Goal: Task Accomplishment & Management: Manage account settings

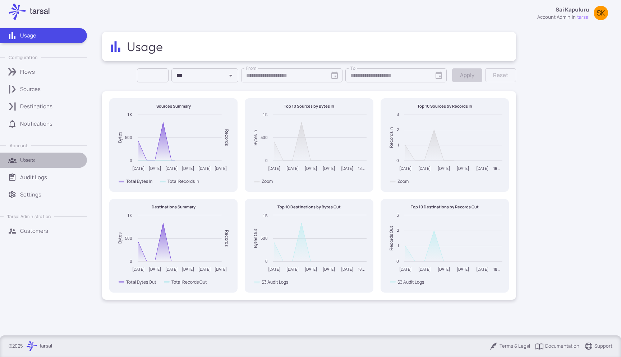
click at [44, 160] on div "Users" at bounding box center [51, 160] width 62 height 8
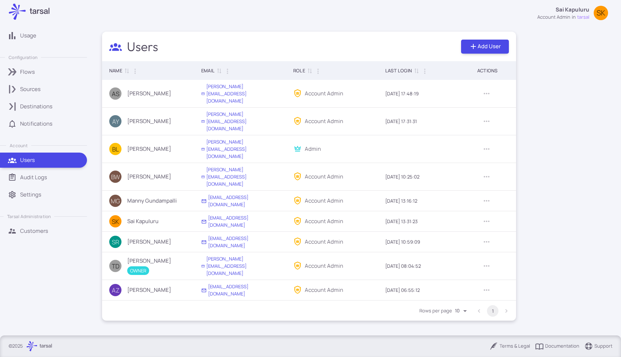
click at [38, 227] on p "Customers" at bounding box center [34, 231] width 28 height 8
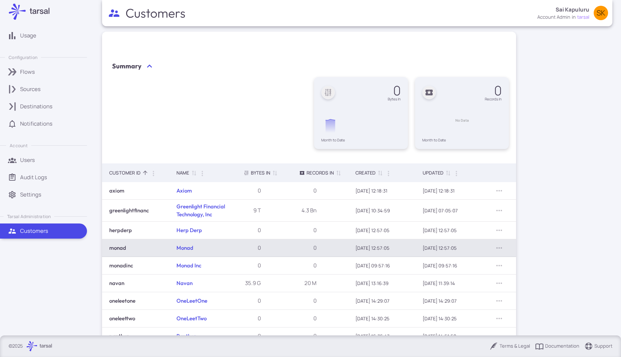
scroll to position [56, 0]
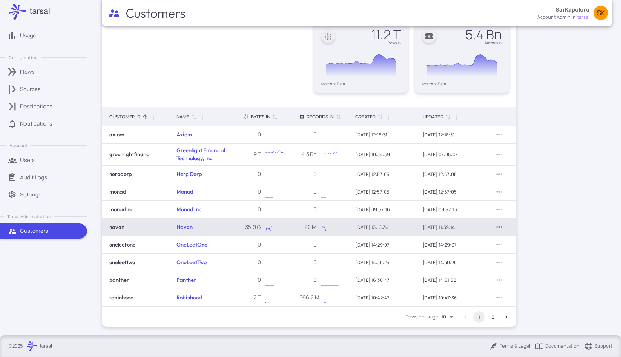
click at [504, 225] on button "Row Actions" at bounding box center [500, 227] width 12 height 12
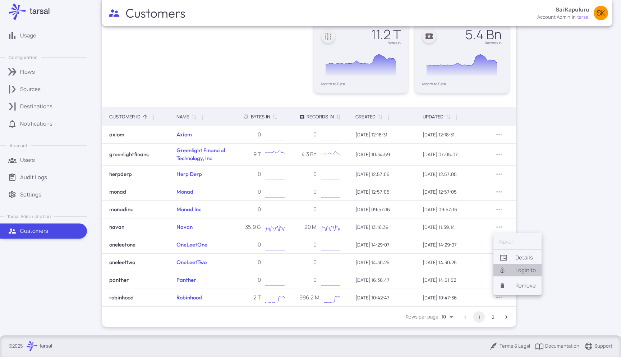
click at [526, 265] on li "Login to" at bounding box center [518, 270] width 48 height 12
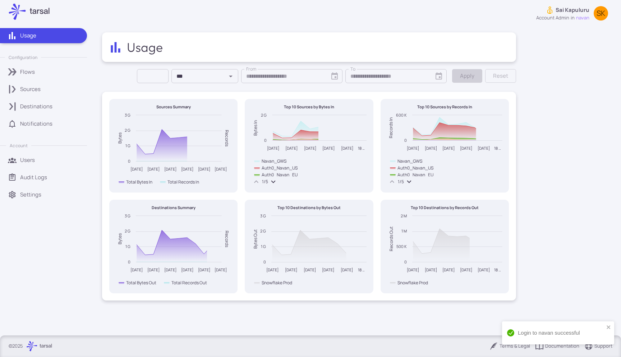
click at [58, 89] on div "Sources" at bounding box center [51, 89] width 62 height 8
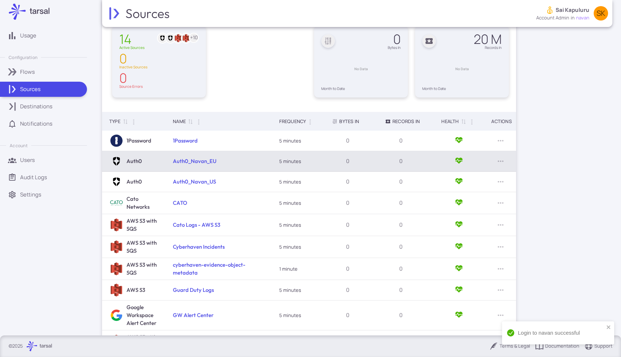
scroll to position [98, 0]
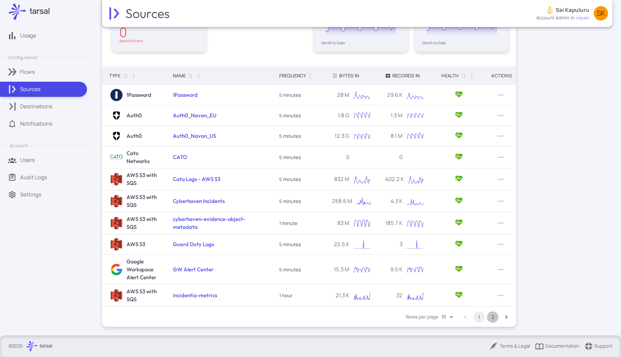
click at [497, 318] on button "2" at bounding box center [493, 317] width 12 height 12
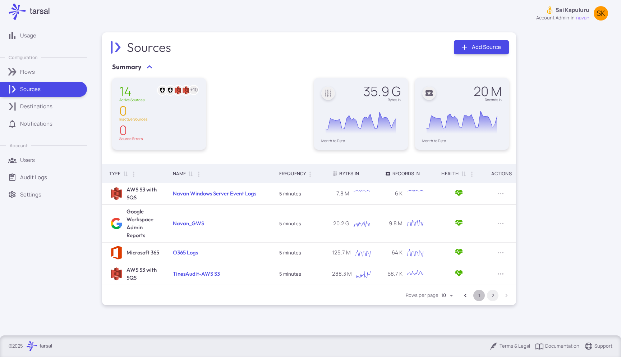
click at [480, 295] on button "1" at bounding box center [480, 296] width 12 height 12
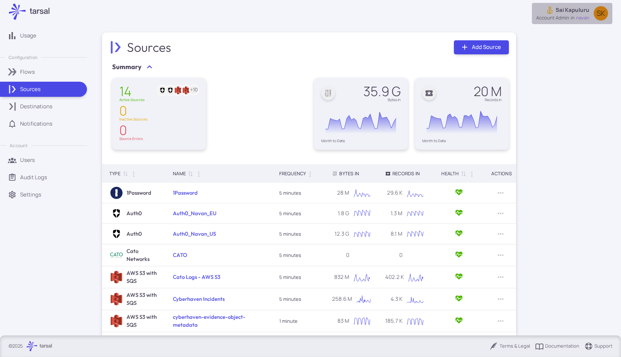
drag, startPoint x: 559, startPoint y: 15, endPoint x: 621, endPoint y: 20, distance: 62.0
click at [621, 20] on div "Sources Sai Kapuluru account admin in navan SK Sources Add Source Summary 14 Ac…" at bounding box center [358, 167] width 528 height 335
click at [577, 16] on span "navan" at bounding box center [583, 17] width 13 height 7
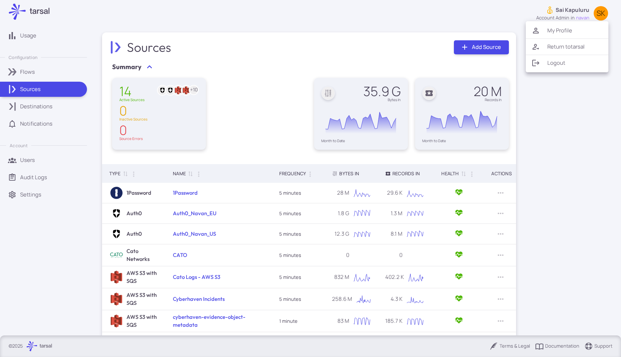
click at [562, 47] on li "Return to [GEOGRAPHIC_DATA]" at bounding box center [567, 46] width 83 height 13
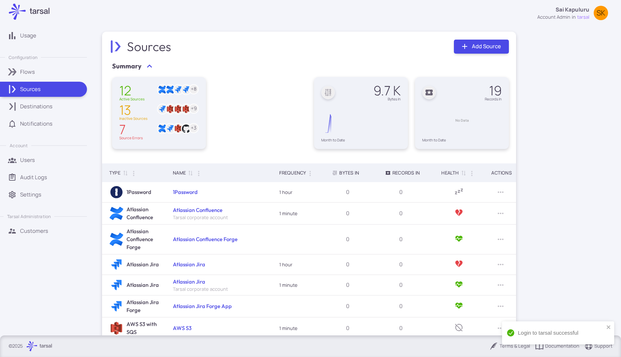
click at [63, 216] on div "Tarsal Administration" at bounding box center [43, 216] width 87 height 6
click at [45, 231] on p "Customers" at bounding box center [34, 231] width 28 height 8
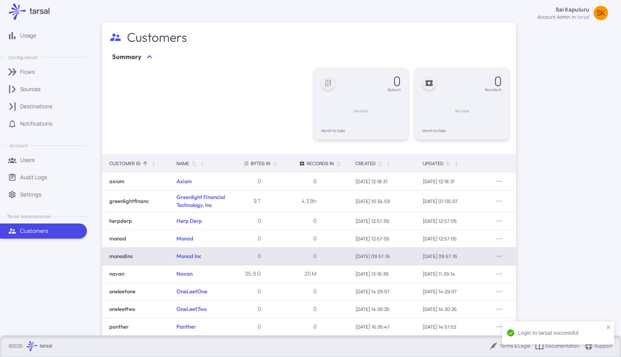
scroll to position [56, 0]
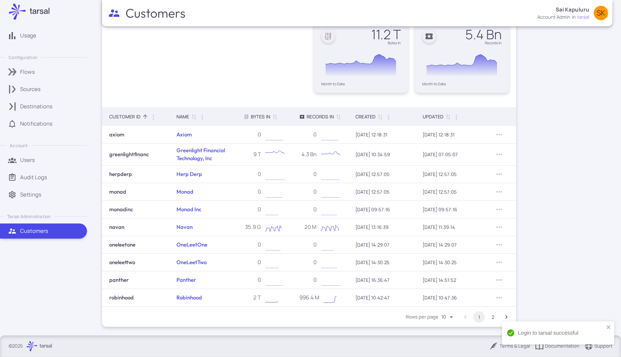
click at [493, 318] on button "2" at bounding box center [493, 317] width 12 height 12
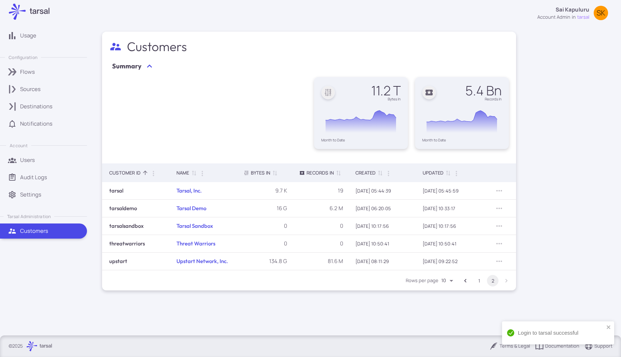
scroll to position [0, 0]
click at [483, 280] on button "1" at bounding box center [480, 281] width 12 height 12
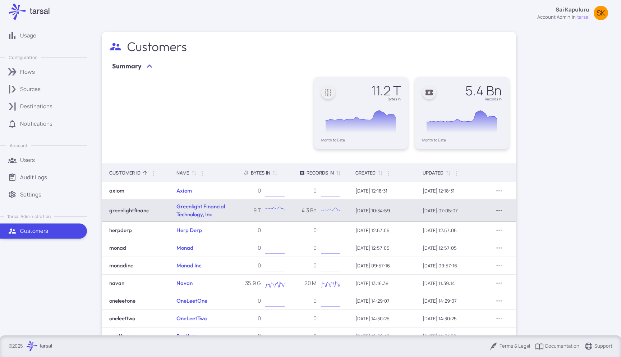
click at [497, 212] on icon "Row Actions" at bounding box center [499, 210] width 9 height 9
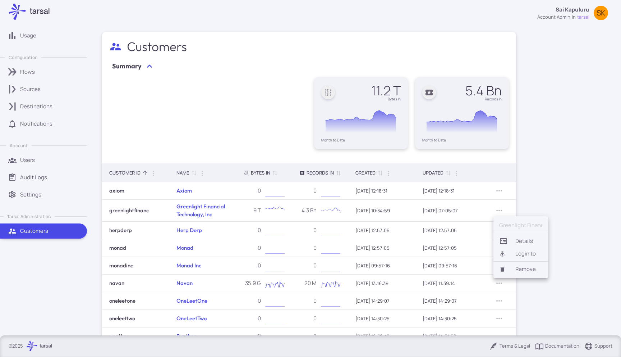
click at [519, 241] on link "Details" at bounding box center [521, 240] width 55 height 13
